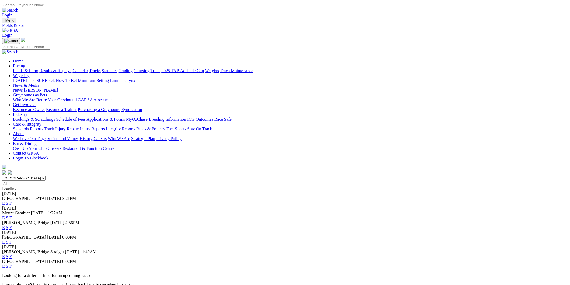
click at [5, 201] on link "E" at bounding box center [3, 203] width 3 height 5
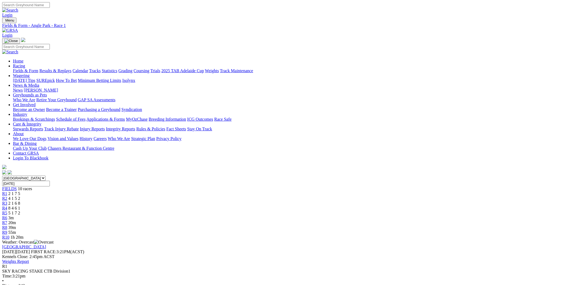
click at [7, 215] on link "R6" at bounding box center [4, 217] width 5 height 5
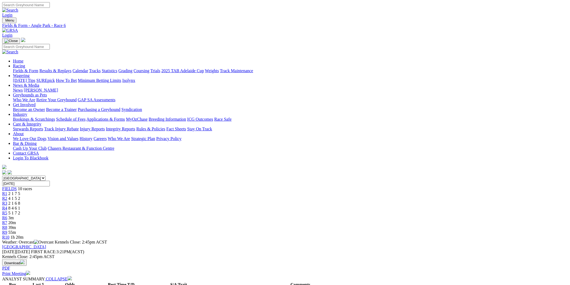
click at [349, 220] on div "R7 20m" at bounding box center [285, 222] width 566 height 5
click at [7, 225] on link "R8" at bounding box center [4, 227] width 5 height 5
click at [46, 176] on select "South Australia New South Wales Northern Territory Queensland Tasmania Victoria…" at bounding box center [23, 178] width 43 height 5
select select "NSW"
click at [46, 176] on select "South Australia New South Wales Northern Territory Queensland Tasmania Victoria…" at bounding box center [23, 178] width 43 height 5
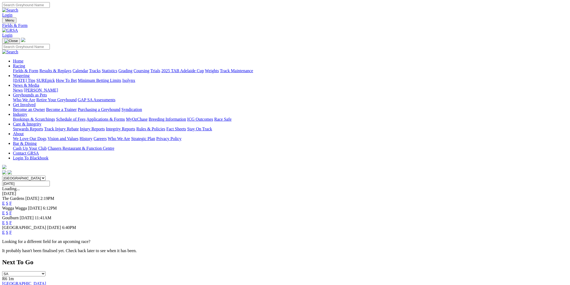
click at [5, 201] on link "E" at bounding box center [3, 203] width 3 height 5
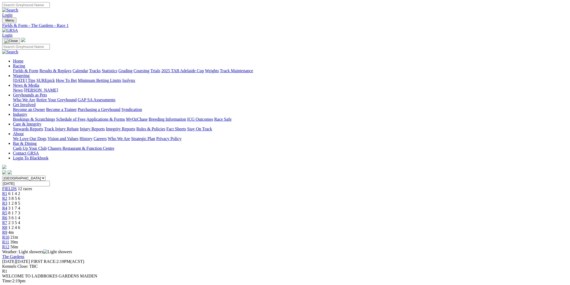
click at [7, 230] on link "R9" at bounding box center [4, 232] width 5 height 5
click at [392, 235] on div "R10 21m" at bounding box center [285, 237] width 566 height 5
click at [18, 240] on span "39m" at bounding box center [14, 242] width 8 height 5
click at [446, 245] on div "R12 56m" at bounding box center [285, 247] width 566 height 5
